Goal: Information Seeking & Learning: Understand process/instructions

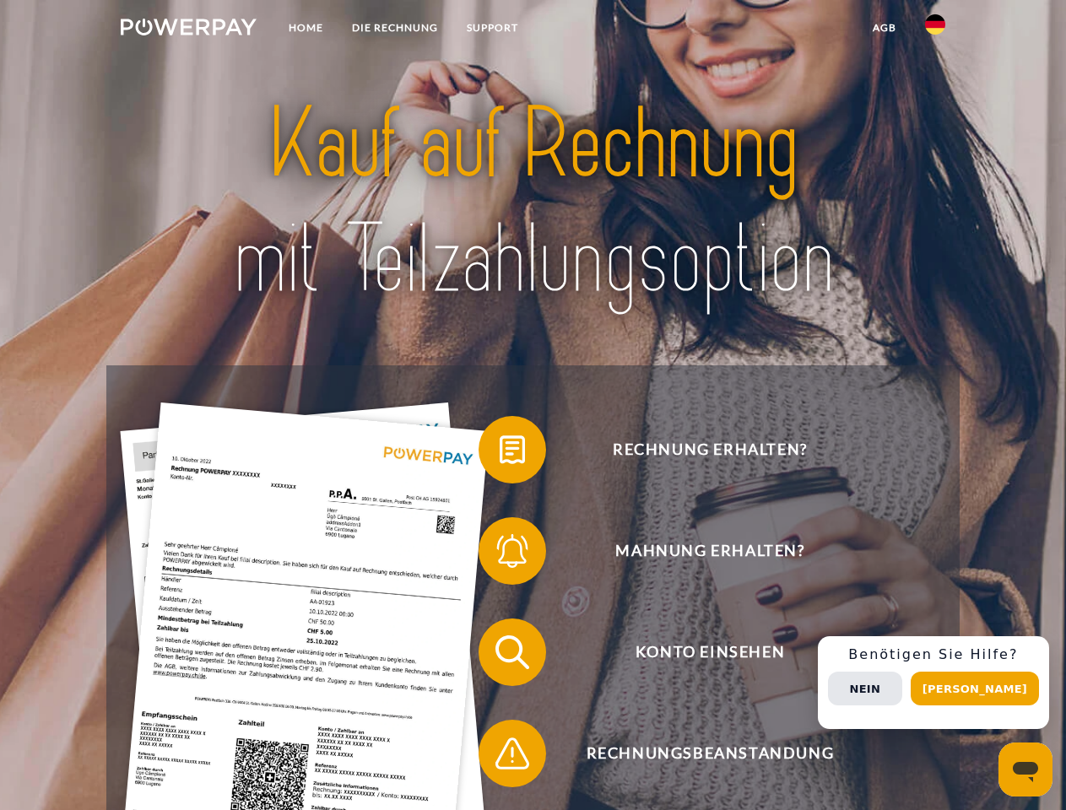
click at [188, 30] on img at bounding box center [189, 27] width 136 height 17
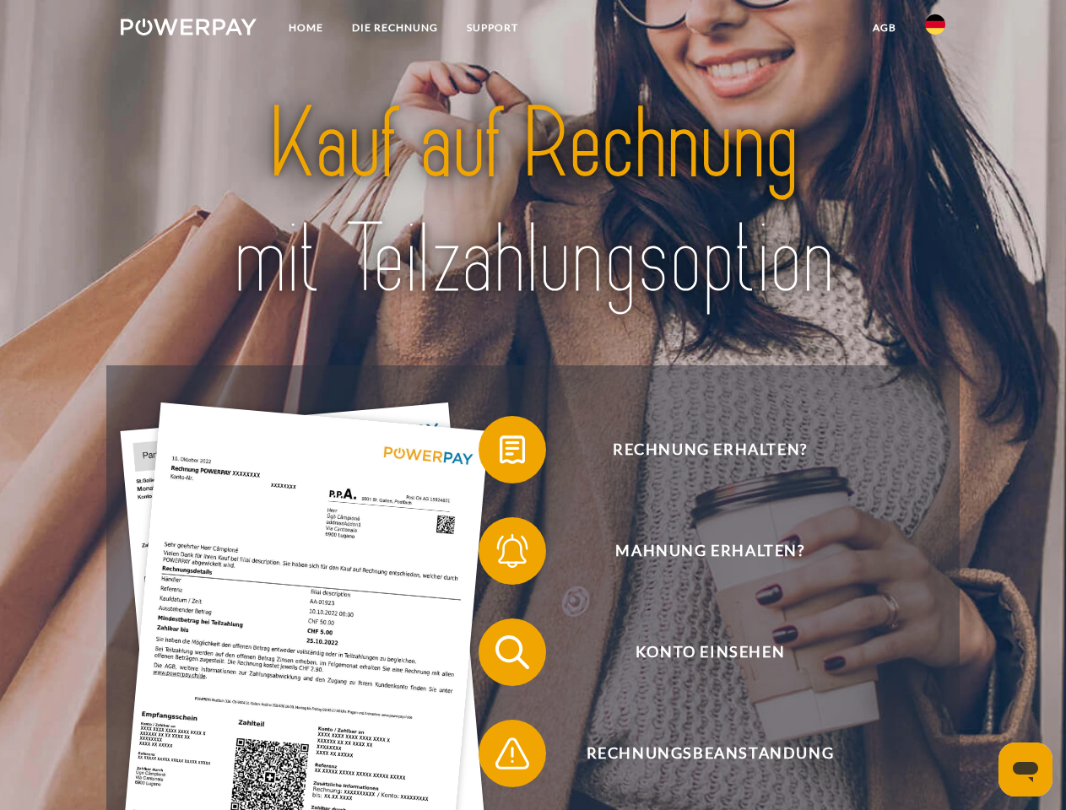
click at [935, 30] on img at bounding box center [935, 24] width 20 height 20
click at [883, 28] on link "agb" at bounding box center [884, 28] width 52 height 30
click at [500, 453] on span at bounding box center [487, 450] width 84 height 84
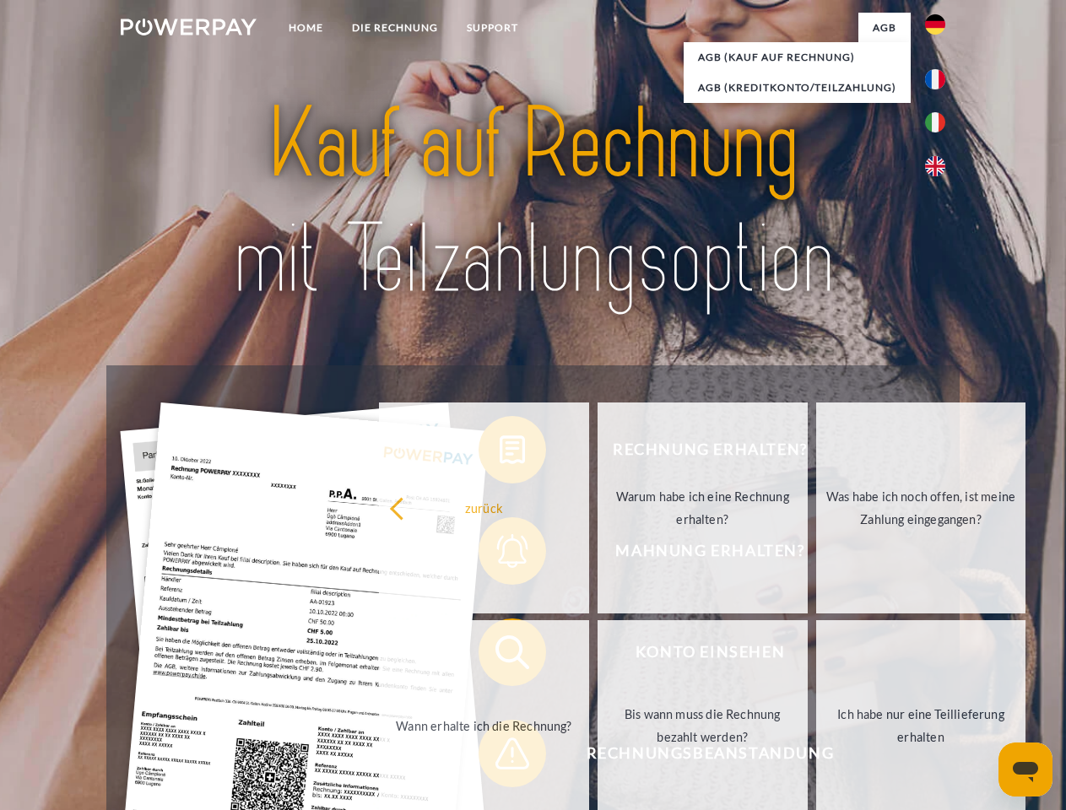
click at [500, 554] on div "Rechnung erhalten? Mahnung erhalten? Konto einsehen" at bounding box center [532, 702] width 852 height 675
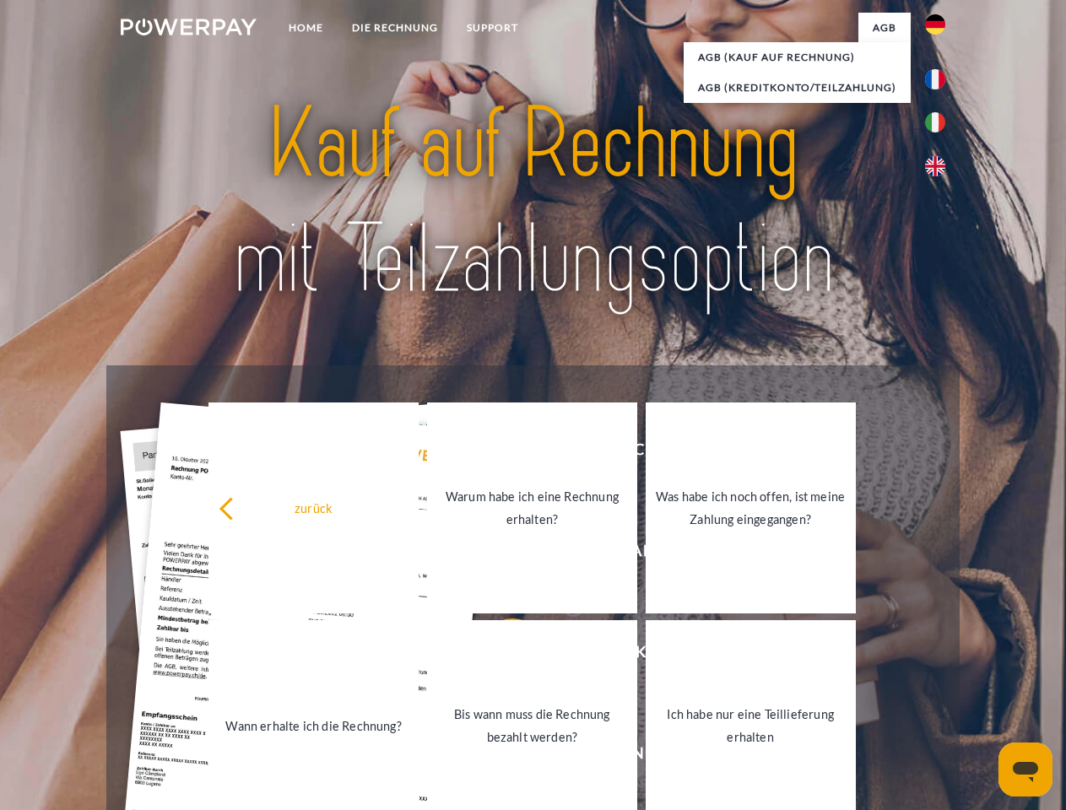
click at [500, 656] on link "Bis wann muss die Rechnung bezahlt werden?" at bounding box center [532, 725] width 210 height 211
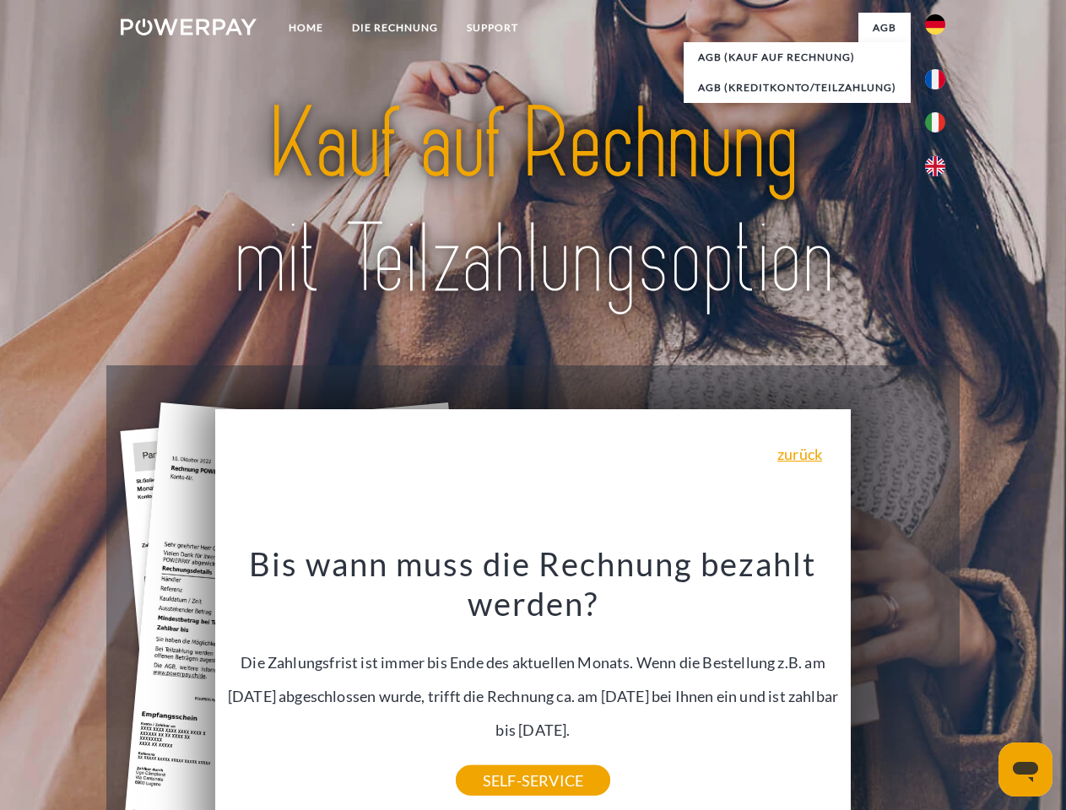
click at [500, 757] on div "Bis wann muss die Rechnung bezahlt werden? Die Zahlungsfrist ist immer bis Ende…" at bounding box center [533, 661] width 616 height 237
click at [939, 683] on div "Rechnung erhalten? Mahnung erhalten? Konto einsehen" at bounding box center [532, 702] width 852 height 675
click at [898, 686] on span "Konto einsehen" at bounding box center [709, 653] width 413 height 68
click at [981, 689] on header "Home DIE RECHNUNG SUPPORT" at bounding box center [533, 582] width 1066 height 1165
